Goal: Information Seeking & Learning: Learn about a topic

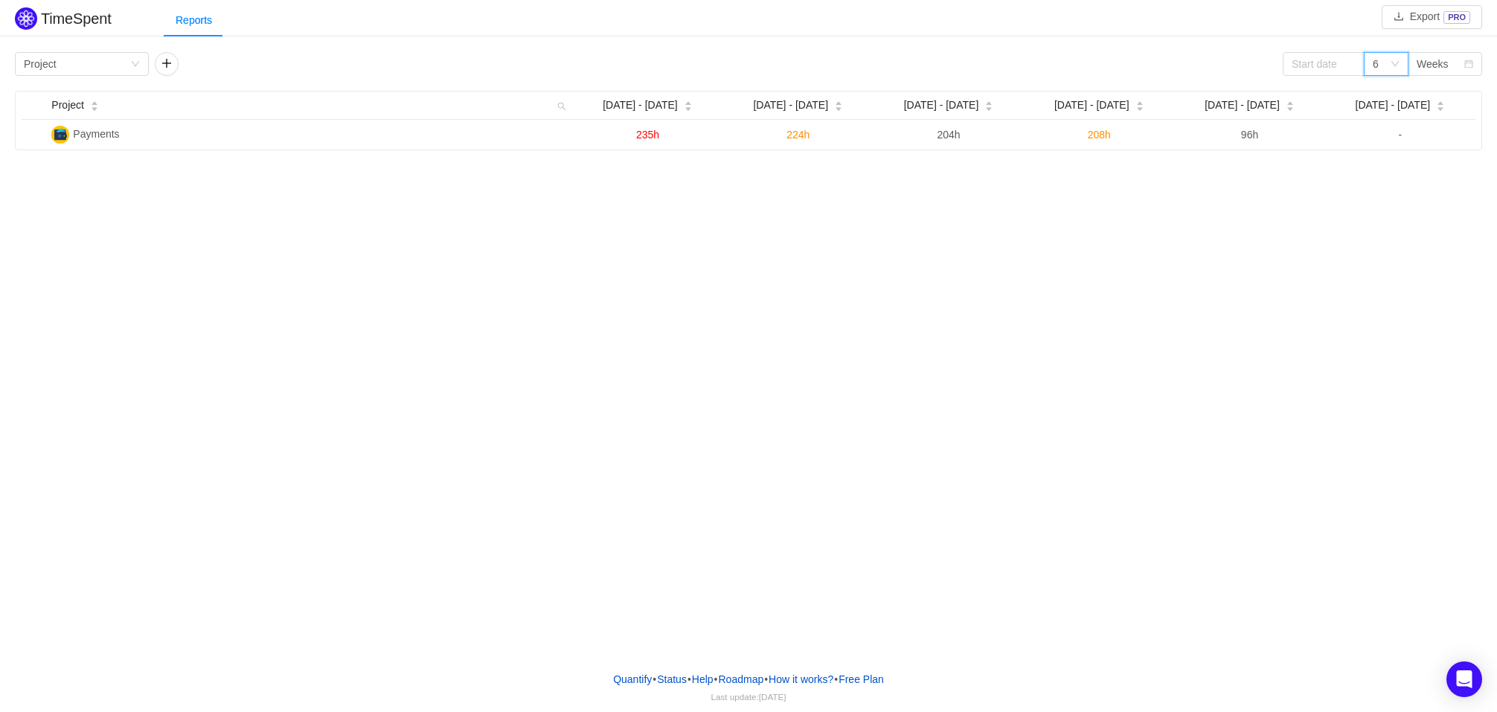
click at [1398, 62] on icon "icon: down" at bounding box center [1394, 64] width 7 height 5
click at [1385, 94] on li "3" at bounding box center [1385, 93] width 45 height 24
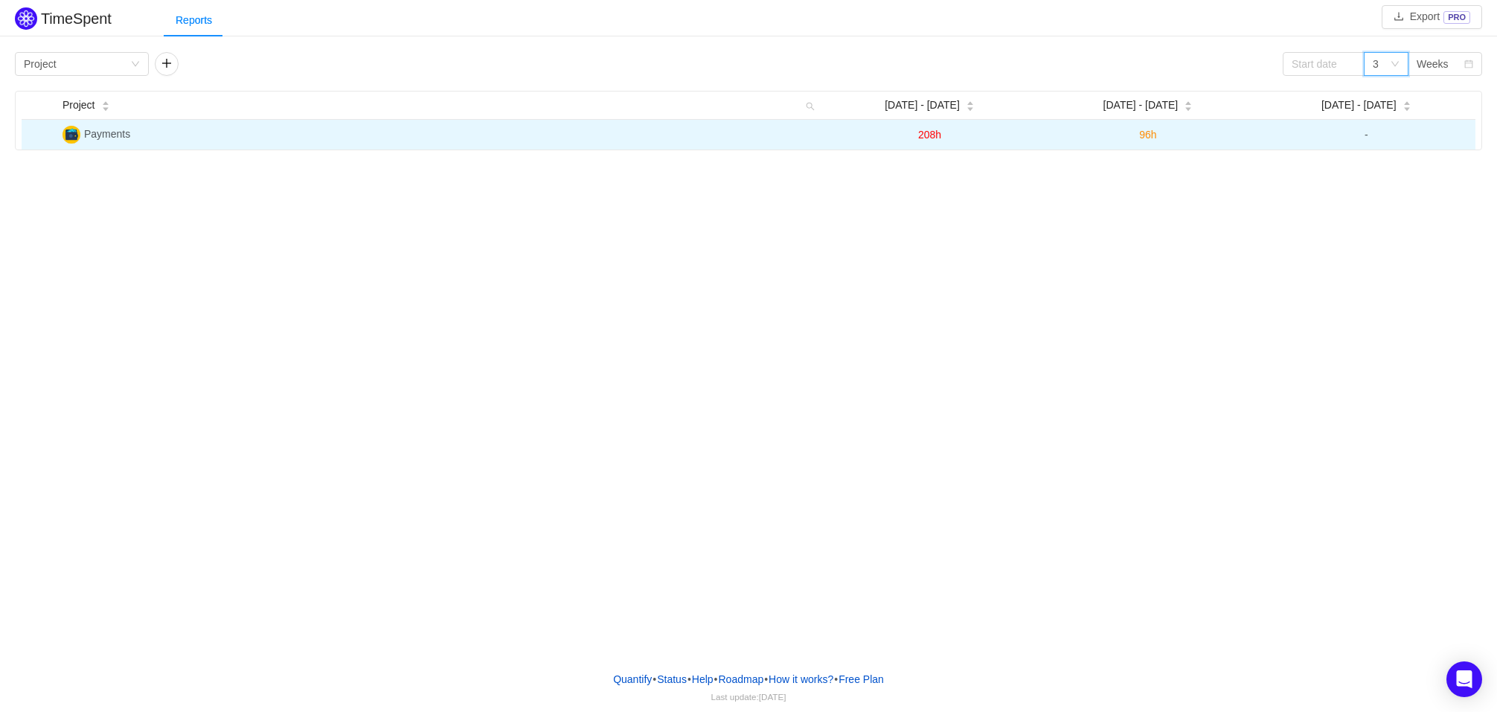
click at [926, 135] on span "208h" at bounding box center [929, 135] width 23 height 12
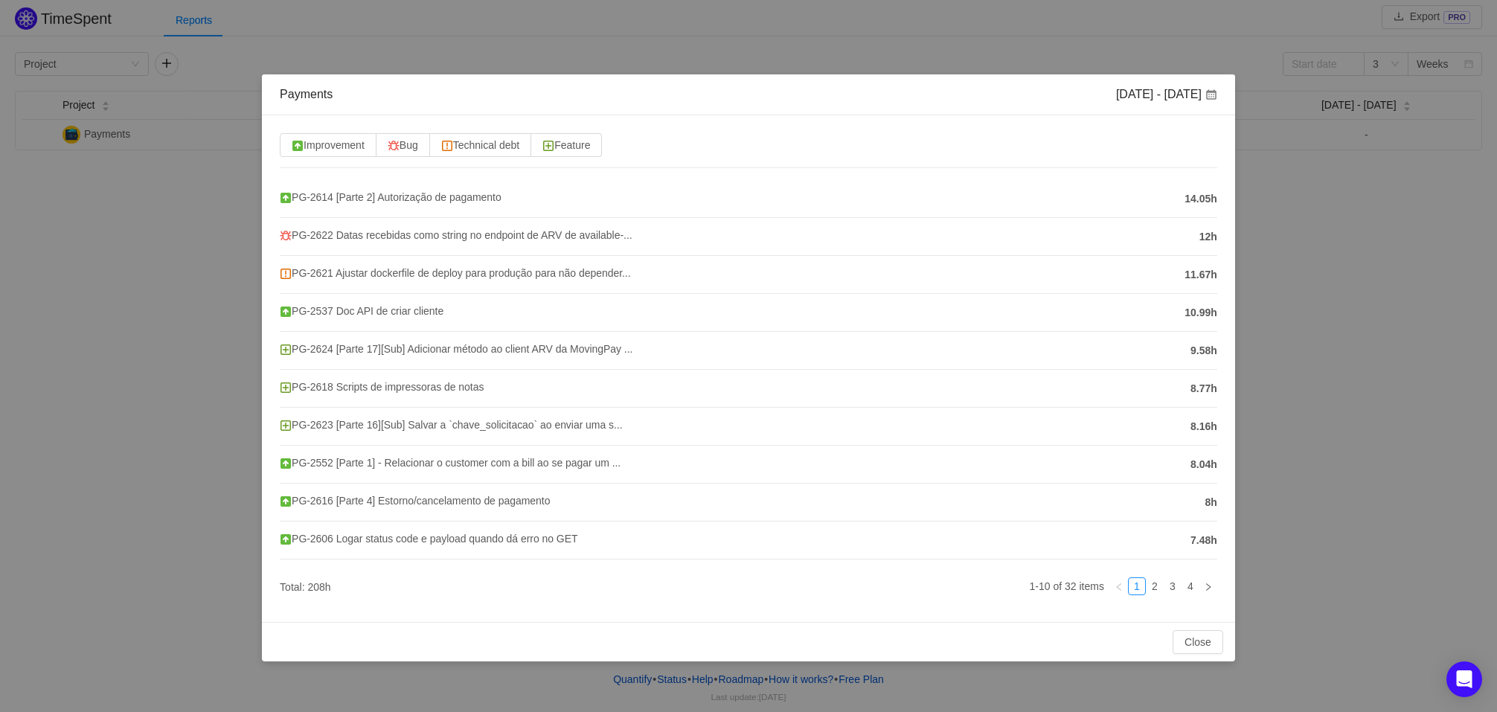
click at [1386, 316] on div "Payments Sep 8 - 14 Improvement Bug Technical debt Feature PG-2614 [Parte 2] Au…" at bounding box center [748, 356] width 1497 height 712
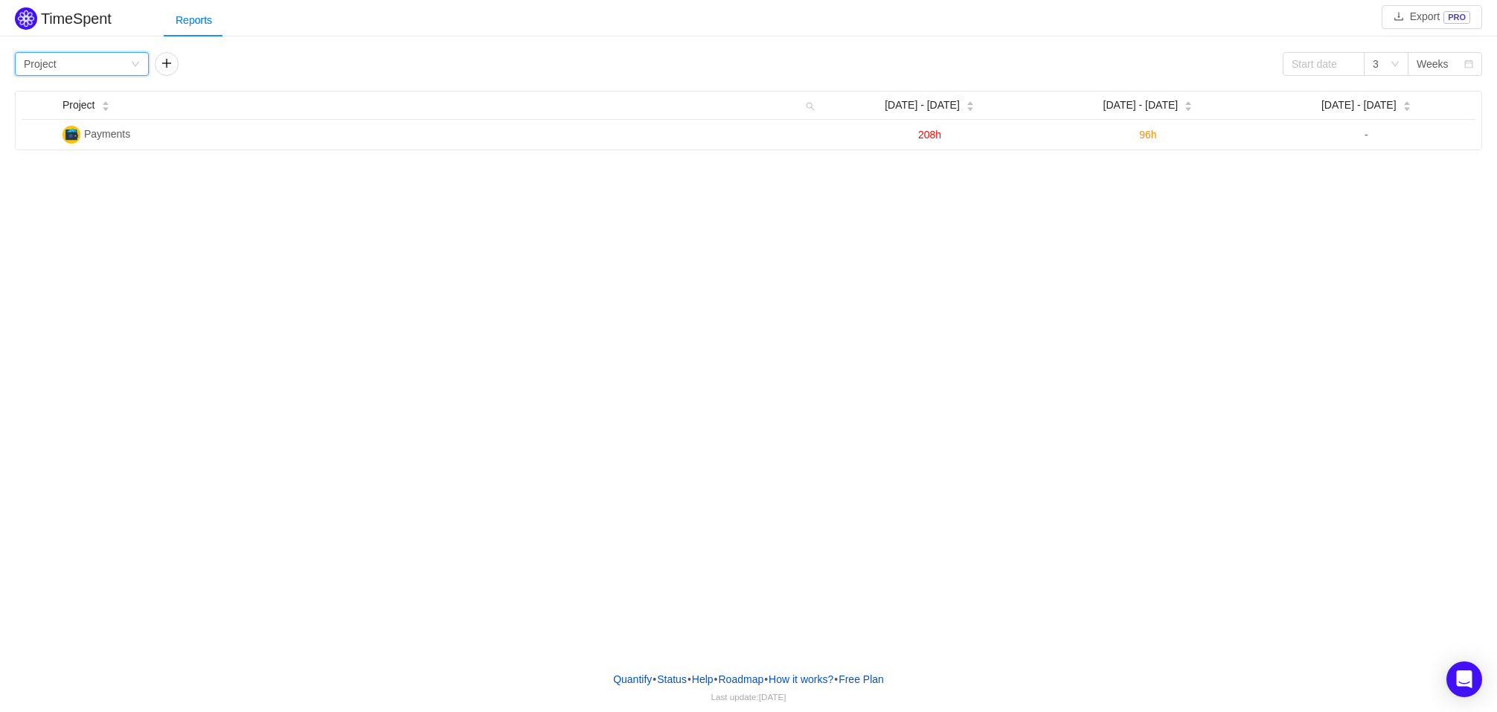
click at [70, 62] on div "Group by Project" at bounding box center [77, 64] width 106 height 22
click at [81, 159] on li "Epic" at bounding box center [82, 164] width 134 height 24
click at [161, 67] on button "button" at bounding box center [167, 64] width 24 height 24
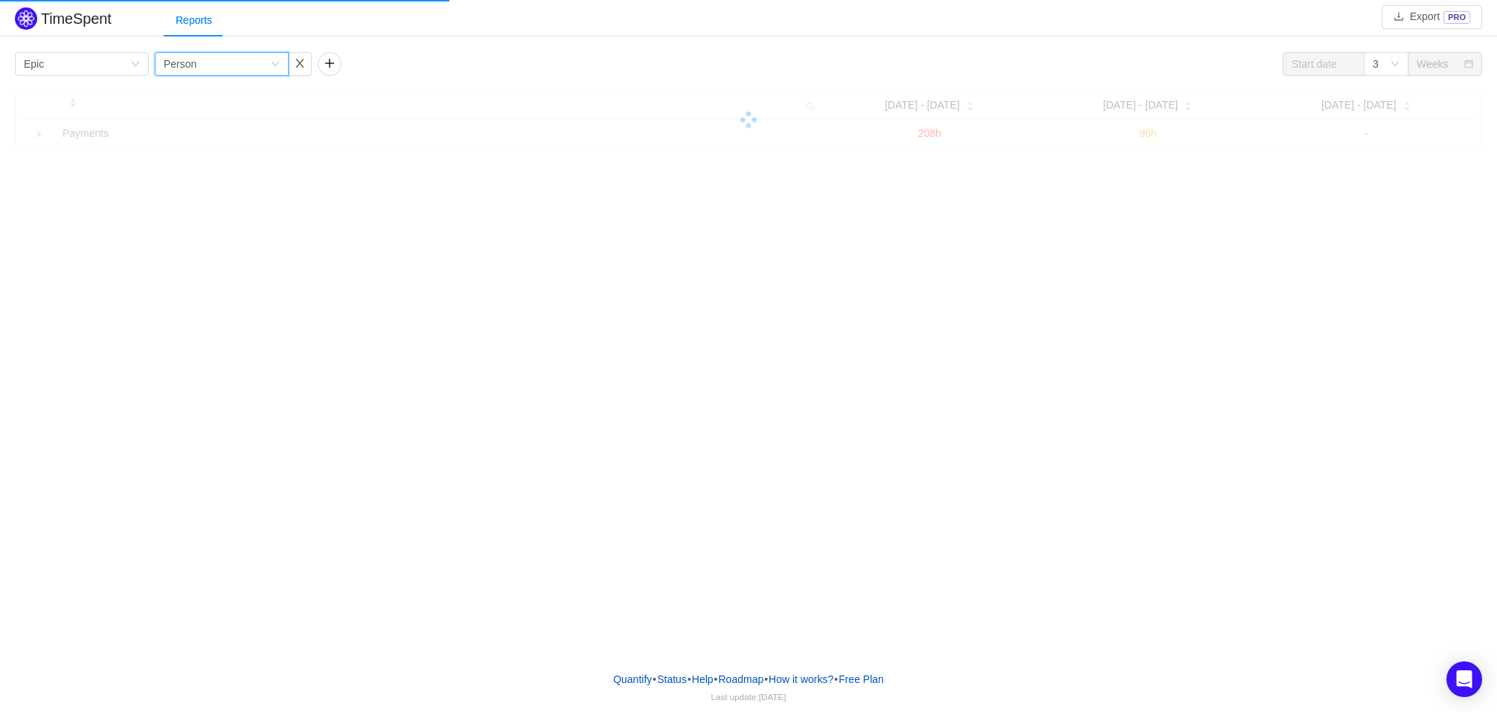
click at [161, 67] on div "Group by Person" at bounding box center [222, 64] width 134 height 24
click at [226, 118] on li "Project" at bounding box center [221, 117] width 134 height 24
click at [370, 66] on div "Group by Epic Group by Project 3 Weeks" at bounding box center [748, 64] width 1467 height 24
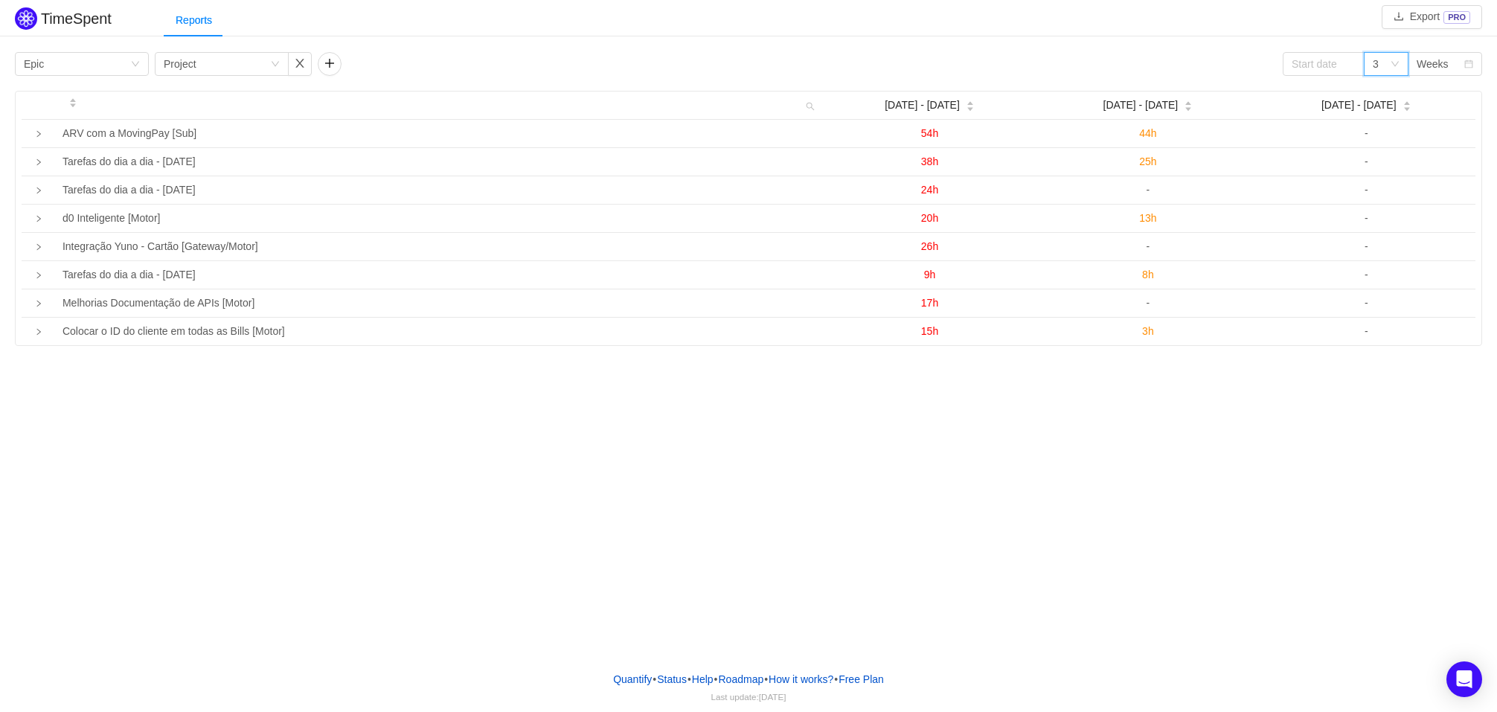
click at [1385, 63] on div "3" at bounding box center [1380, 64] width 17 height 22
click at [1389, 118] on li "6" at bounding box center [1385, 117] width 45 height 24
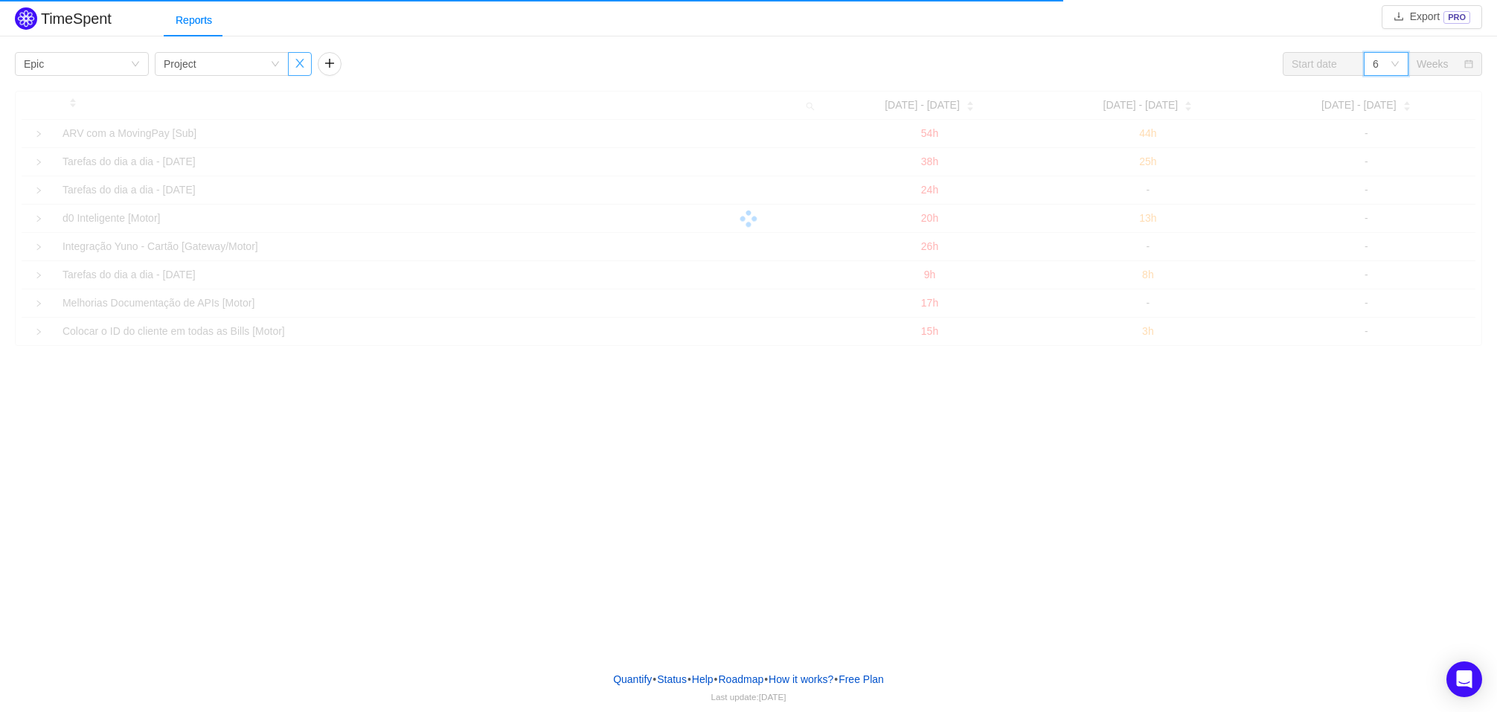
click at [308, 67] on button "button" at bounding box center [300, 64] width 24 height 24
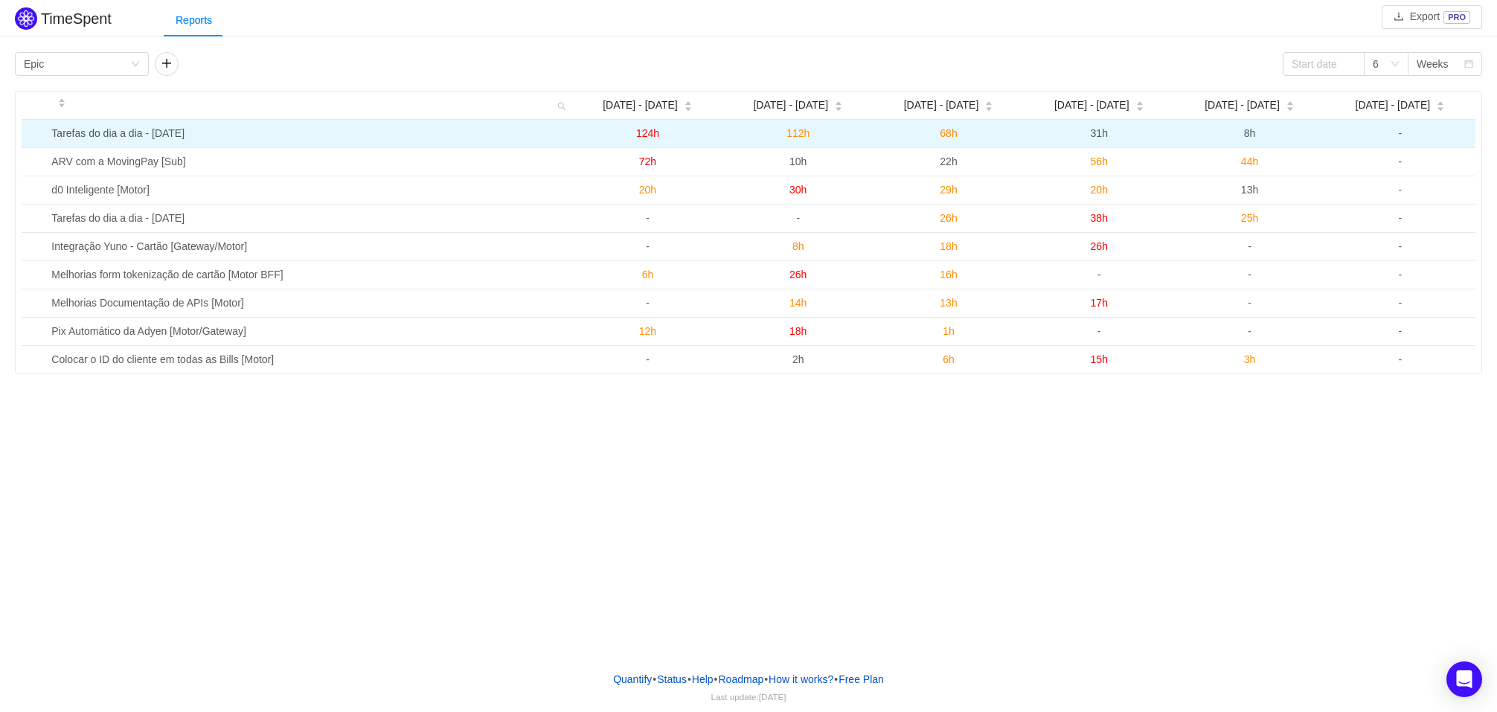
click at [645, 132] on span "124h" at bounding box center [647, 133] width 23 height 12
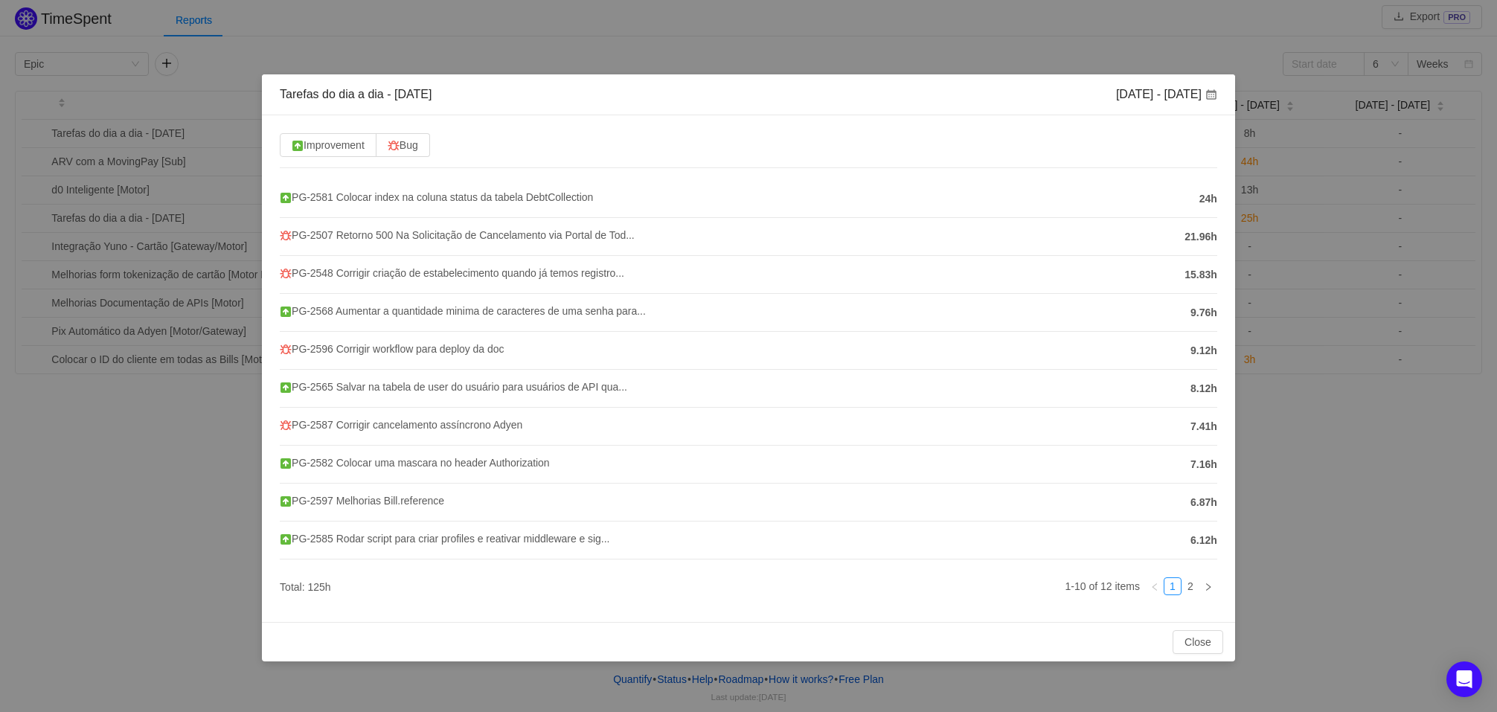
click at [824, 40] on div "Tarefas do dia a dia - Agosto 2025 Aug 18 - 24 Improvement Bug PG-2581 Colocar …" at bounding box center [748, 356] width 1497 height 712
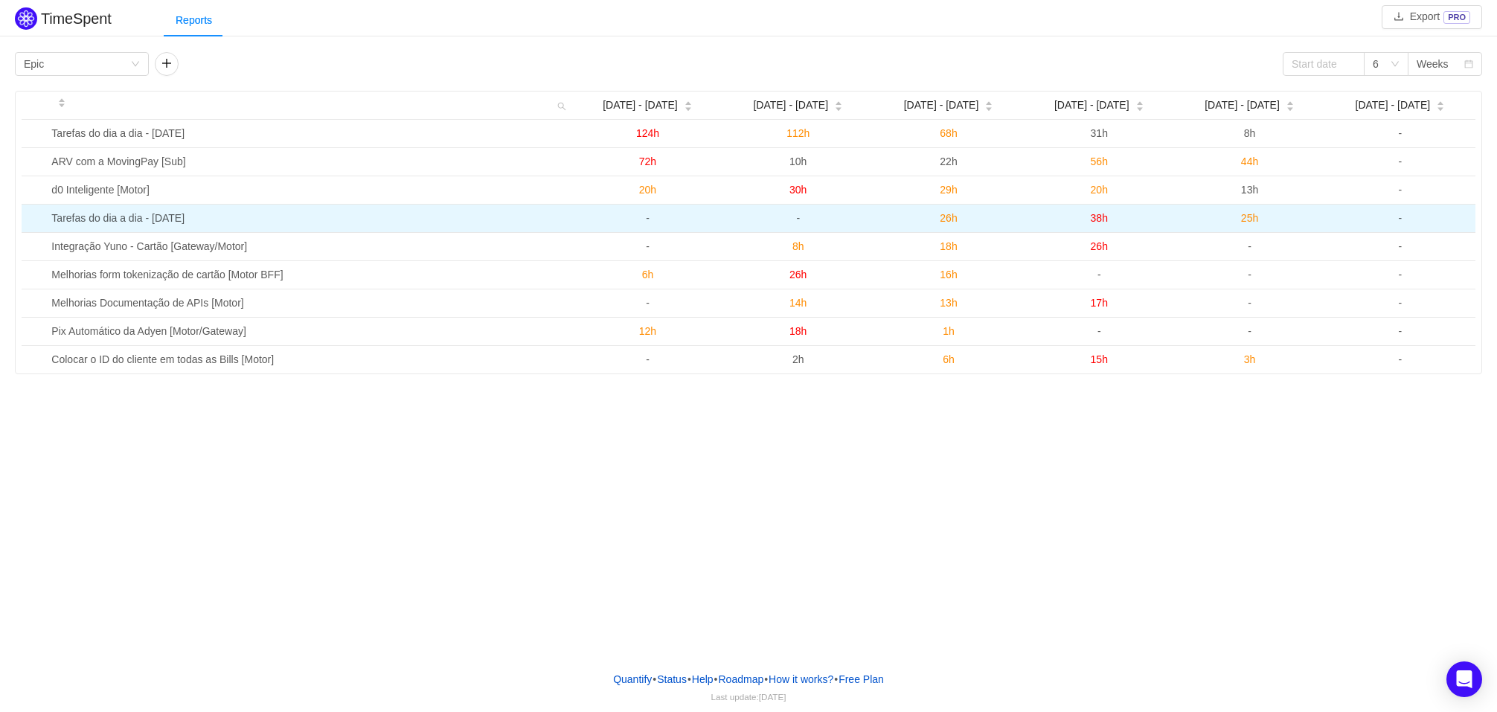
click at [1095, 219] on span "38h" at bounding box center [1098, 218] width 17 height 12
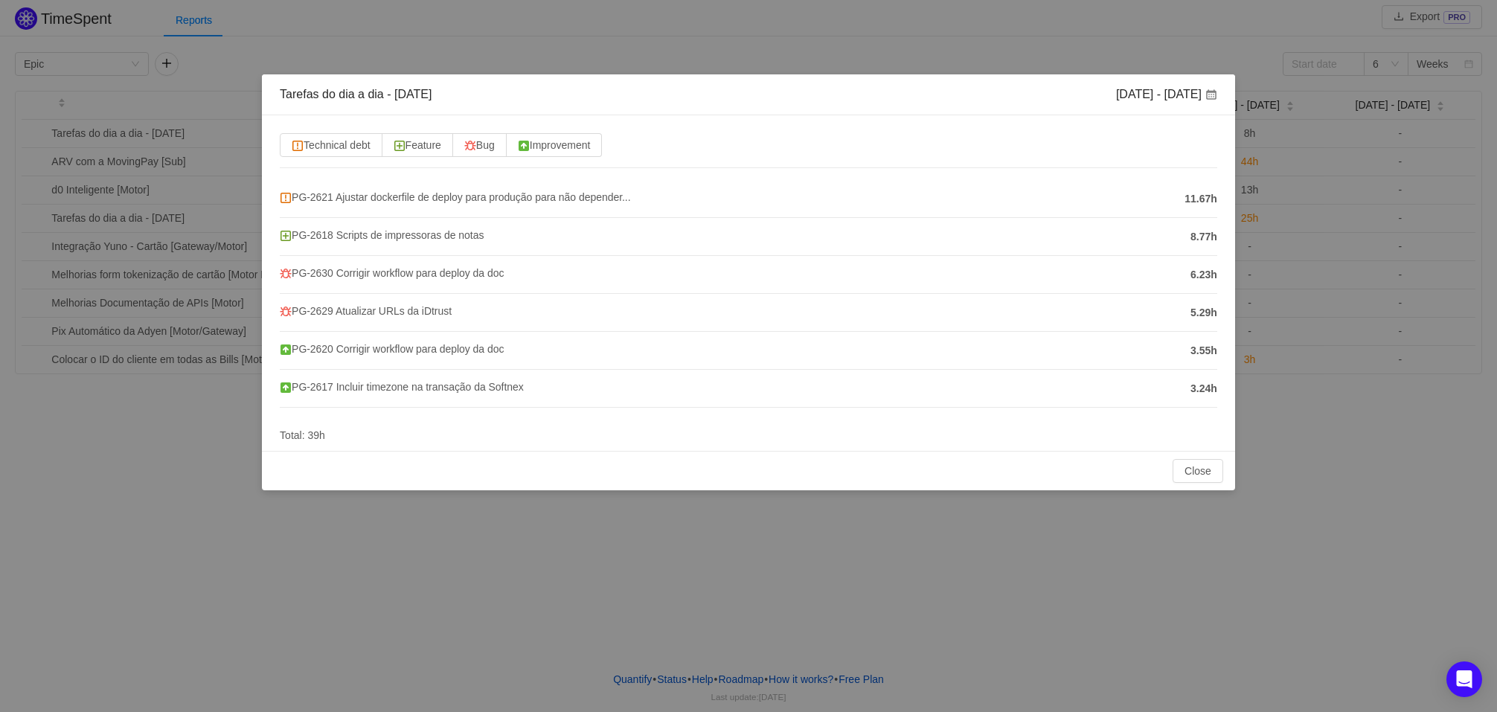
click at [319, 205] on div "PG-2621 Ajustar dockerfile de deploy para produção para não depender..." at bounding box center [728, 198] width 897 height 19
click at [323, 198] on span "PG-2621 Ajustar dockerfile de deploy para produção para não depender..." at bounding box center [455, 197] width 350 height 12
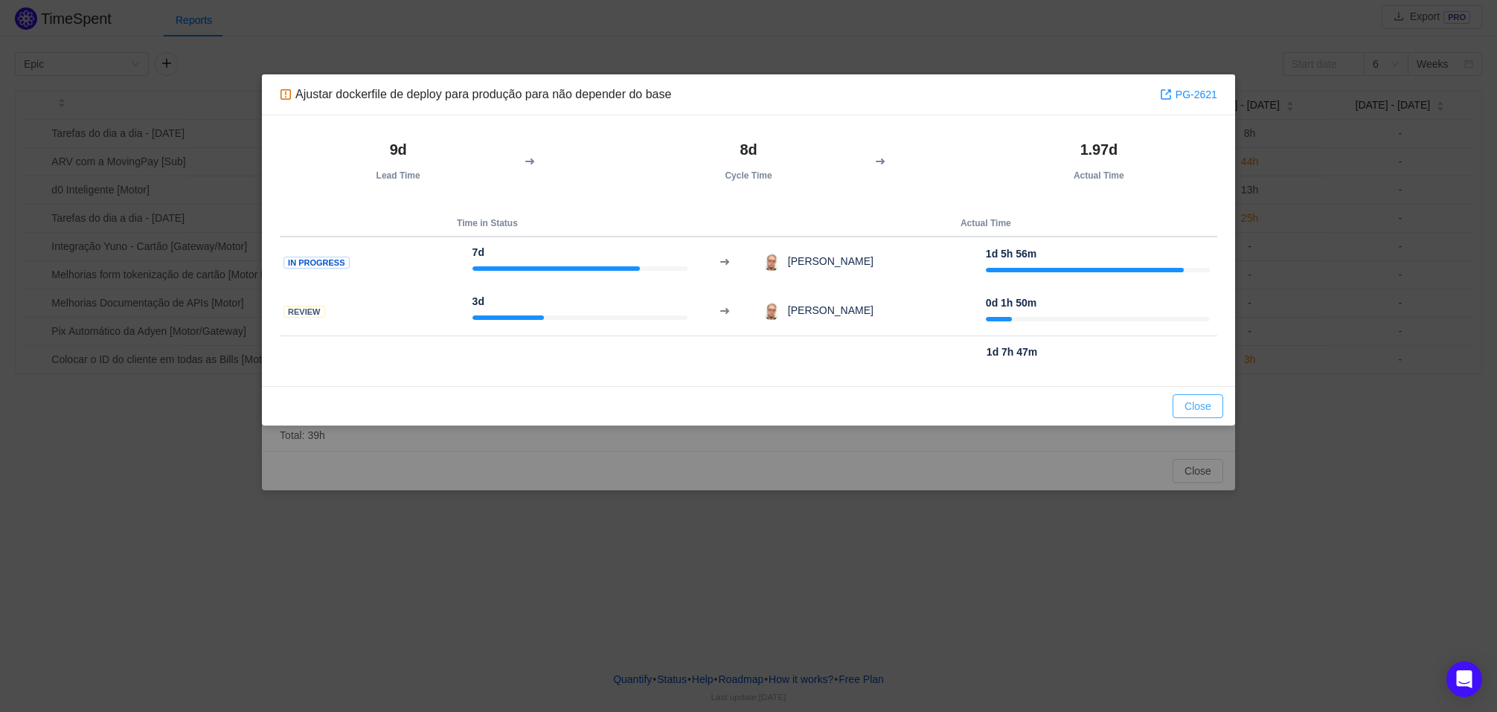
click at [1199, 412] on button "Close" at bounding box center [1197, 406] width 51 height 24
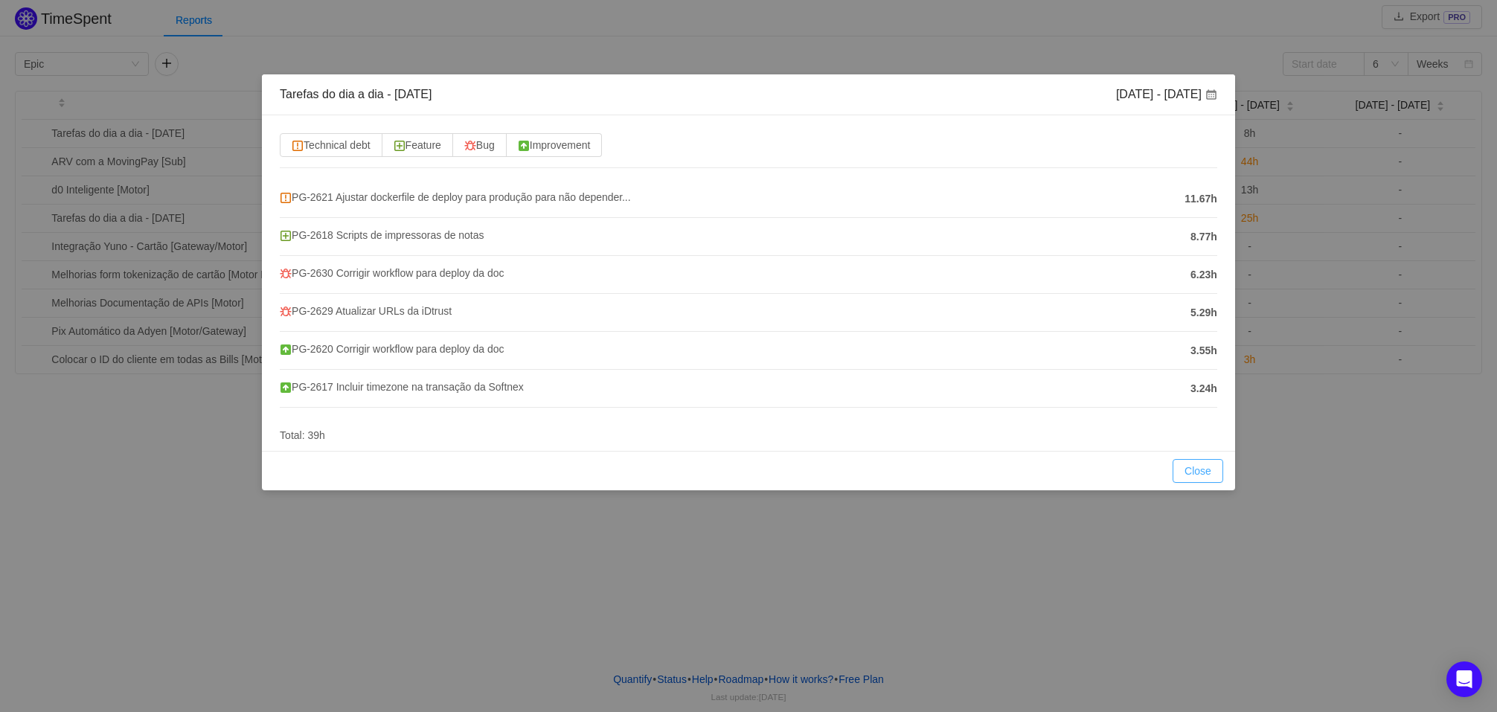
click at [1209, 481] on button "Close" at bounding box center [1197, 471] width 51 height 24
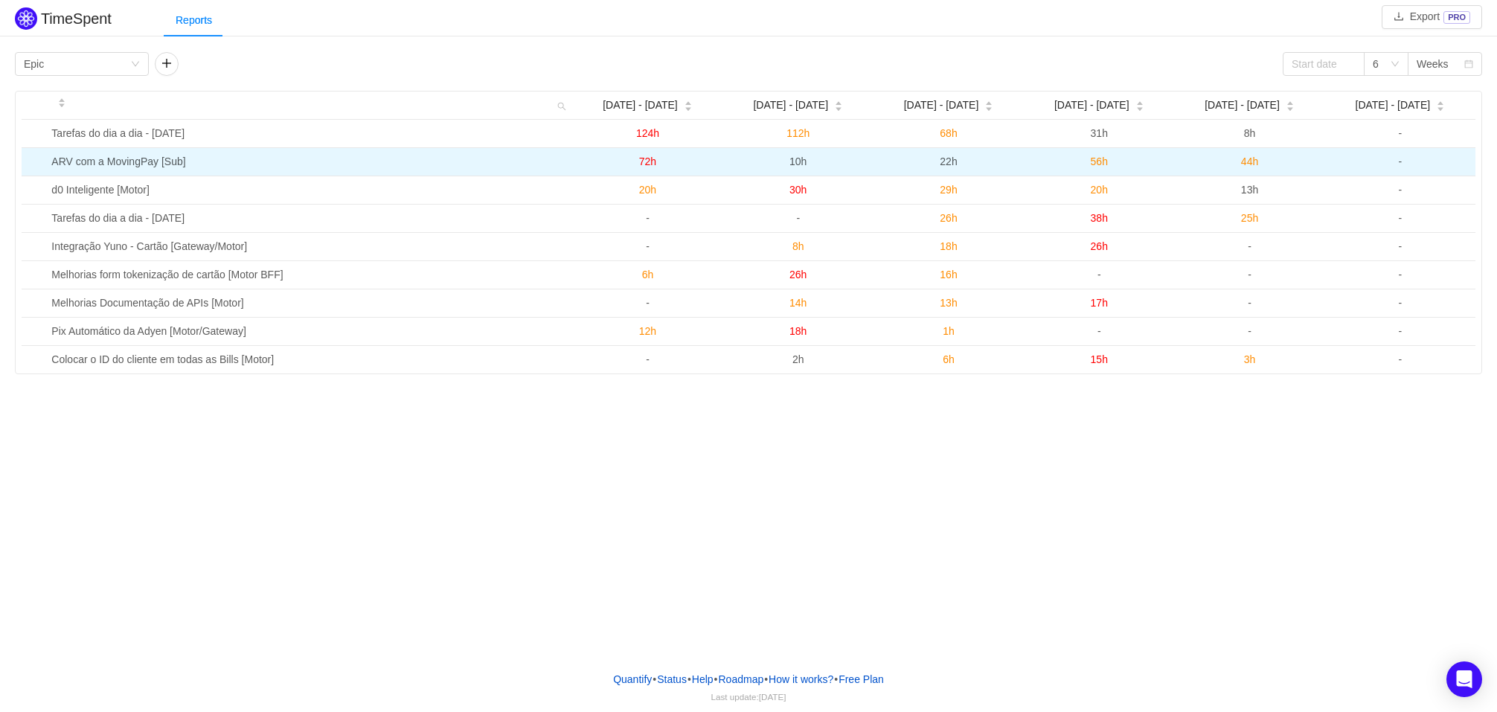
click at [646, 163] on span "72h" at bounding box center [647, 161] width 17 height 12
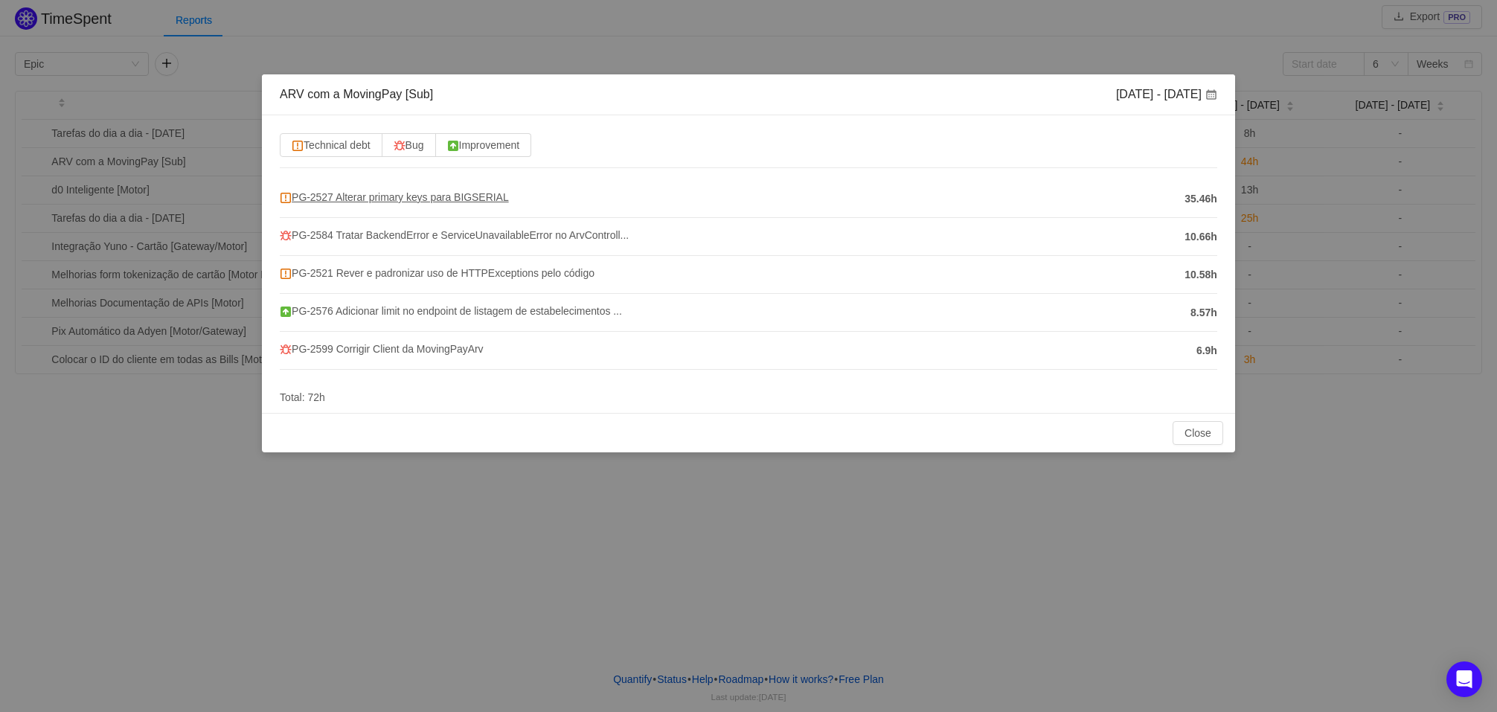
click at [283, 197] on img at bounding box center [286, 198] width 12 height 12
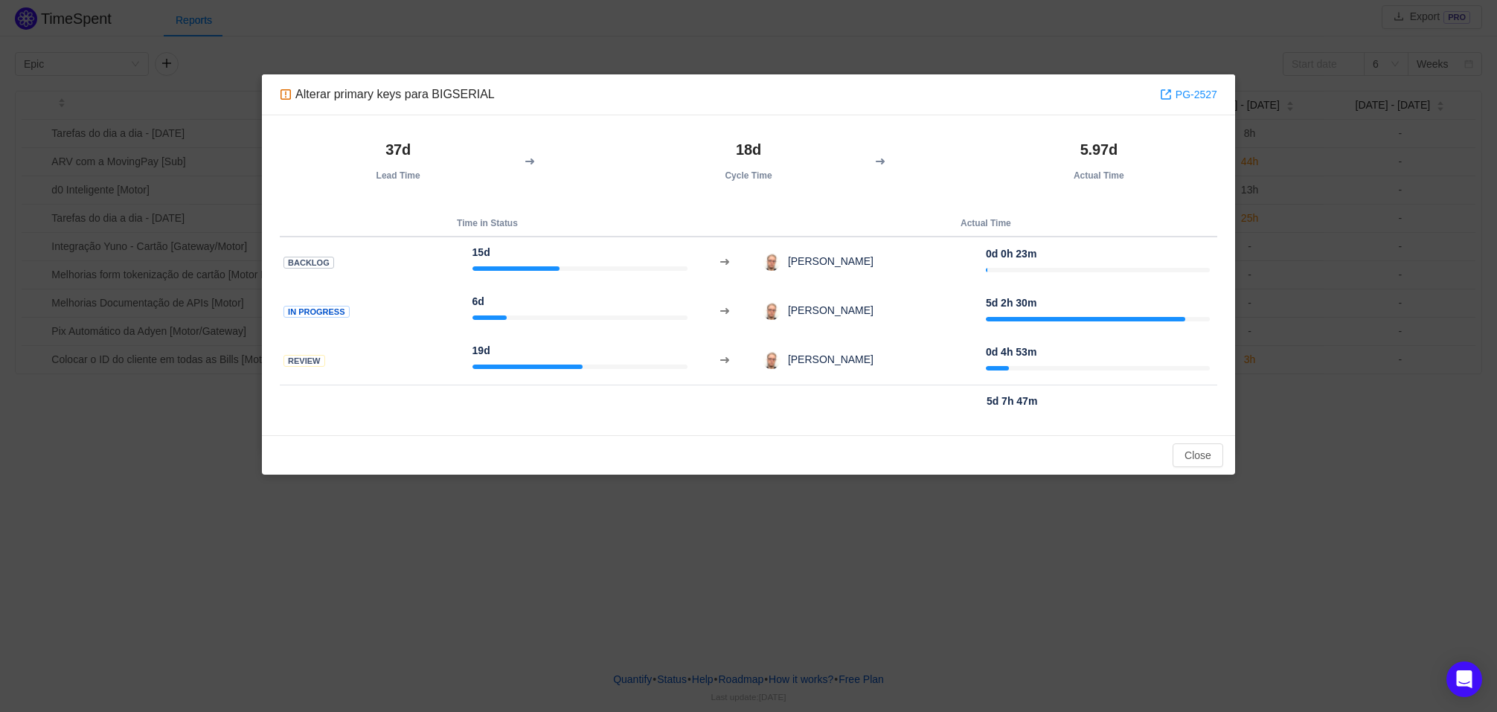
click at [956, 576] on div "Alterar primary keys para BIGSERIAL PG-2527 37d Lead Time 18d Cycle Time 5.97d …" at bounding box center [748, 356] width 1497 height 712
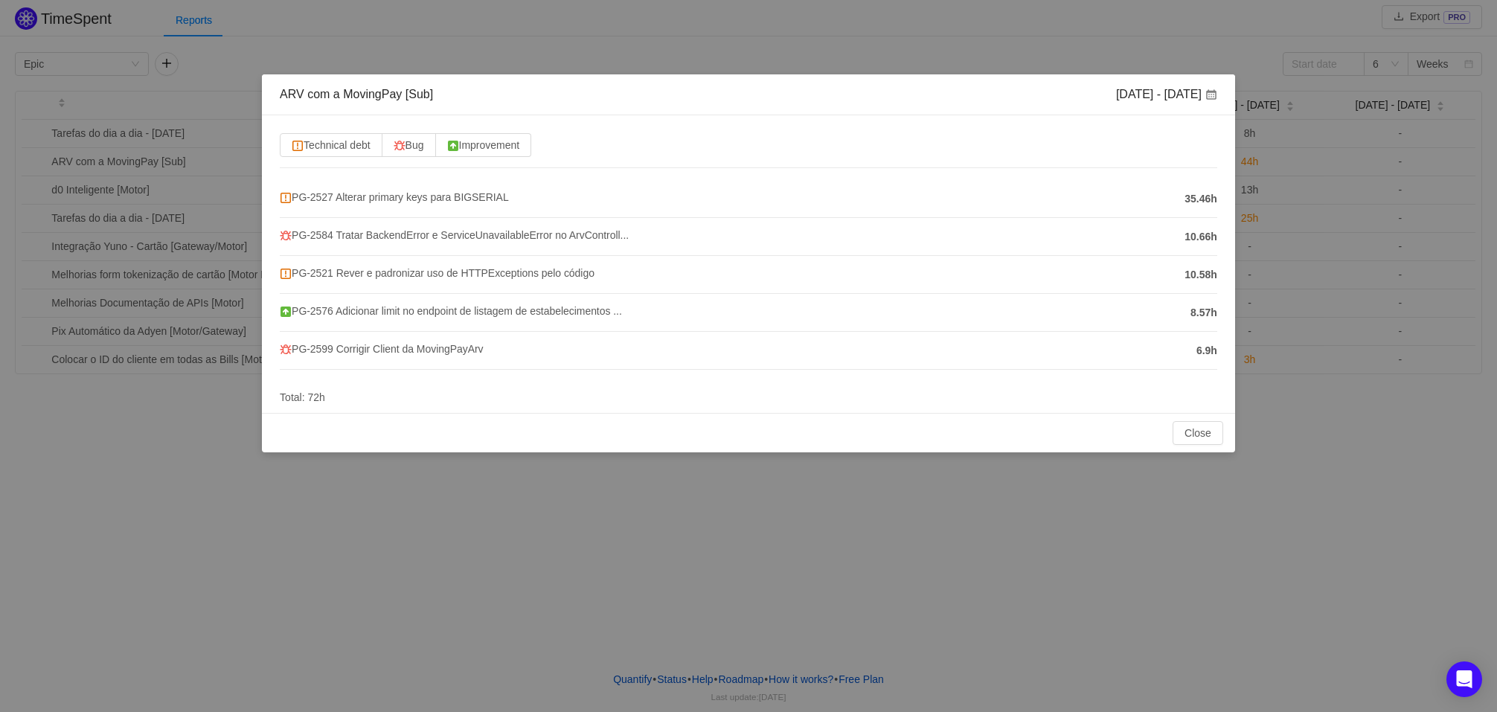
click at [817, 41] on div "ARV com a MovingPay [Sub] Aug 18 - 24 Technical debt Bug Improvement PG-2527 Al…" at bounding box center [748, 356] width 1497 height 712
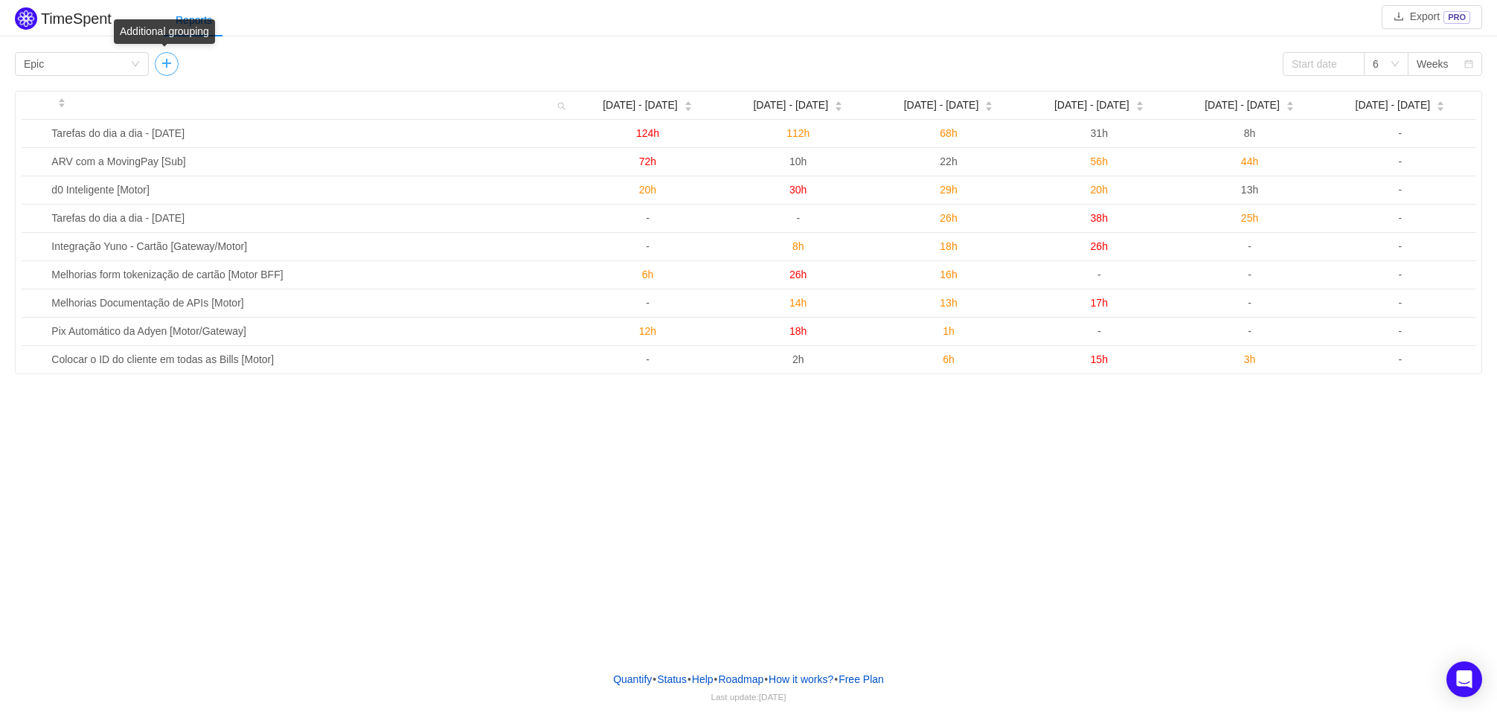
click at [171, 71] on button "button" at bounding box center [167, 64] width 24 height 24
click at [271, 65] on icon "icon: down" at bounding box center [275, 64] width 9 height 9
click at [437, 54] on div "Group by Epic Group by Project 6 Weeks" at bounding box center [748, 64] width 1467 height 24
